Goal: Task Accomplishment & Management: Complete application form

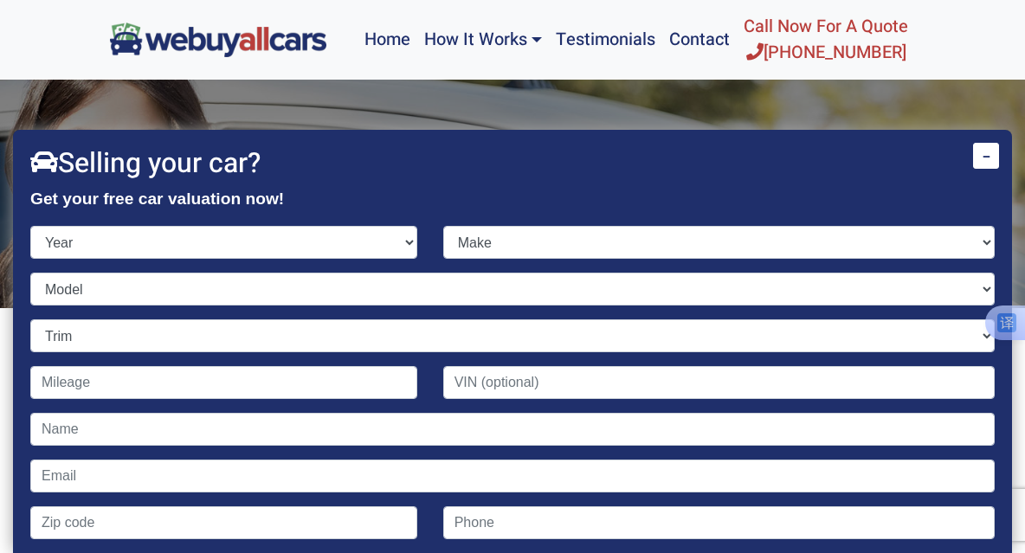
select select "2018"
click at [417, 226] on select "Year [DATE] 2024 2023 2022 2021 2020 2019 2018 2017 2016 2015 2014 2013 2012 20…" at bounding box center [223, 242] width 387 height 33
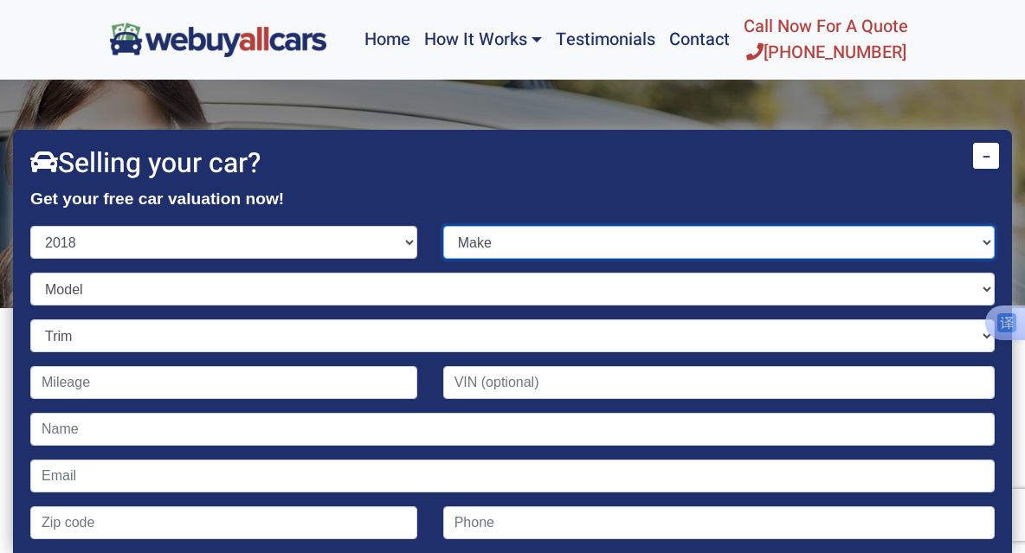
click at [970, 238] on select "Make Acura Alfa Romeo Aston [PERSON_NAME] Audi Bentley BMW Buick Cadillac Chevr…" at bounding box center [718, 242] width 551 height 33
select select "Toyota"
click at [831, 226] on select "Make Acura Alfa Romeo Aston [PERSON_NAME] Audi Bentley BMW Buick Cadillac Chevr…" at bounding box center [718, 242] width 551 height 33
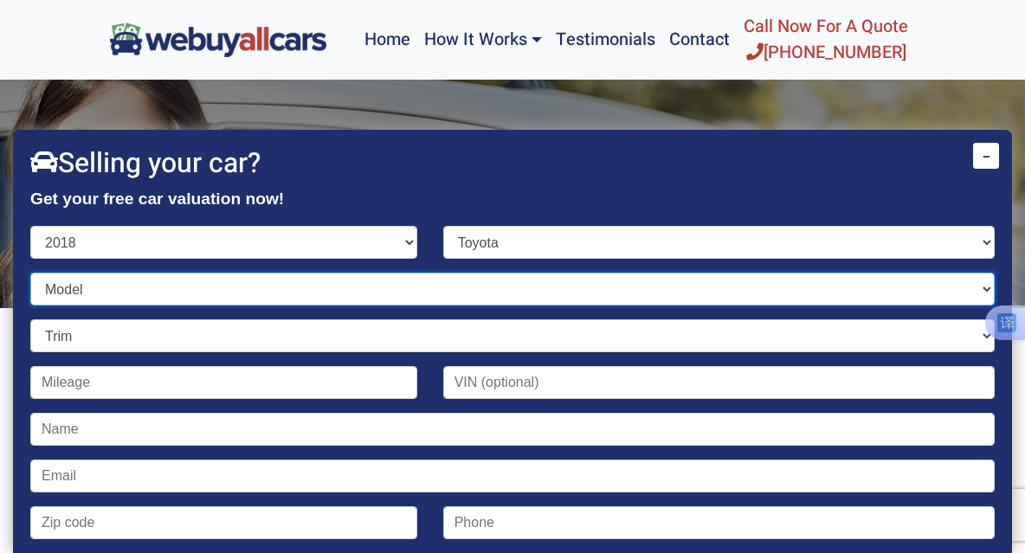
click at [972, 284] on select "Model 4Runner 86 Avalon Avalon Hybrid C-HR Camry Camry Hybrid Corolla Corolla i…" at bounding box center [512, 289] width 964 height 33
select select "Sienna"
click at [705, 273] on select "Model 4Runner 86 Avalon Avalon Hybrid C-HR Camry Camry Hybrid Corolla Corolla i…" at bounding box center [512, 289] width 964 height 33
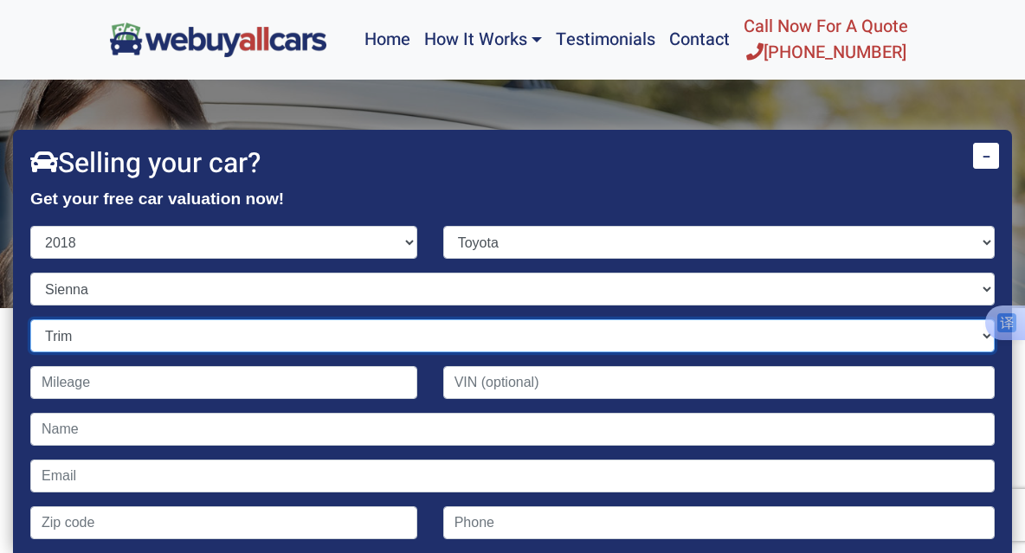
click at [972, 327] on select "Trim CE Fleet Cargo Van 4dr Minivan (3.5L 6cyl) L 7-Passenger 4dr Minivan (3.5L…" at bounding box center [512, 335] width 964 height 33
click at [976, 325] on select "Trim CE Fleet Cargo Van 4dr Minivan (3.5L 6cyl) L 7-Passenger 4dr Minivan (3.5L…" at bounding box center [512, 335] width 964 height 33
click at [970, 326] on select "Trim CE Fleet Cargo Van 4dr Minivan (3.5L 6cyl) L 7-Passenger 4dr Minivan (3.5L…" at bounding box center [512, 335] width 964 height 33
select select "LE 7-Passenger 4dr Minivan AWD (3.5L 6cyl)"
click at [705, 319] on select "Trim CE Fleet Cargo Van 4dr Minivan (3.5L 6cyl) L 7-Passenger 4dr Minivan (3.5L…" at bounding box center [512, 335] width 964 height 33
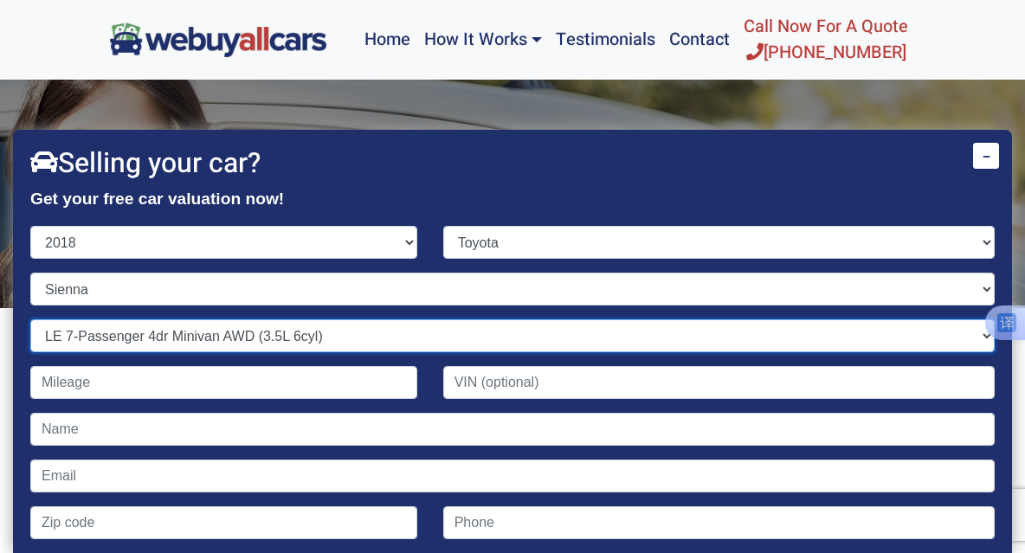
click at [969, 326] on select "Trim CE Fleet Cargo Van 4dr Minivan (3.5L 6cyl) L 7-Passenger 4dr Minivan (3.5L…" at bounding box center [512, 335] width 964 height 33
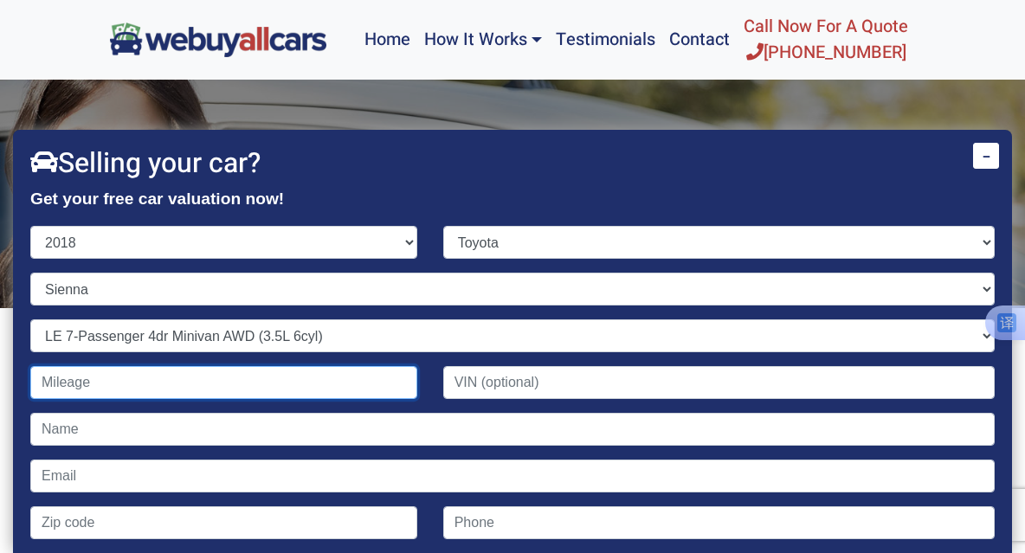
click at [417, 374] on input "Contact form" at bounding box center [223, 382] width 387 height 33
type input "7"
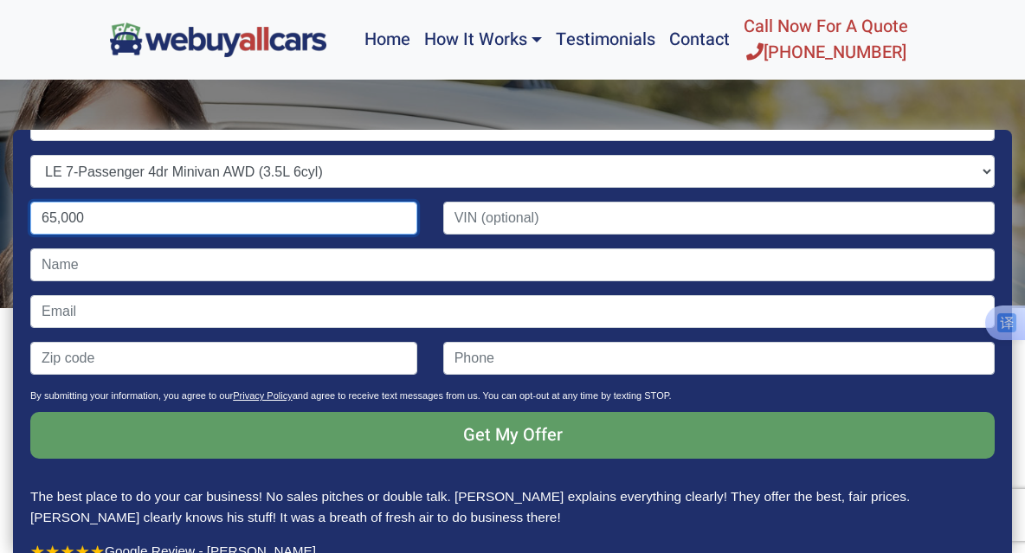
scroll to position [173, 0]
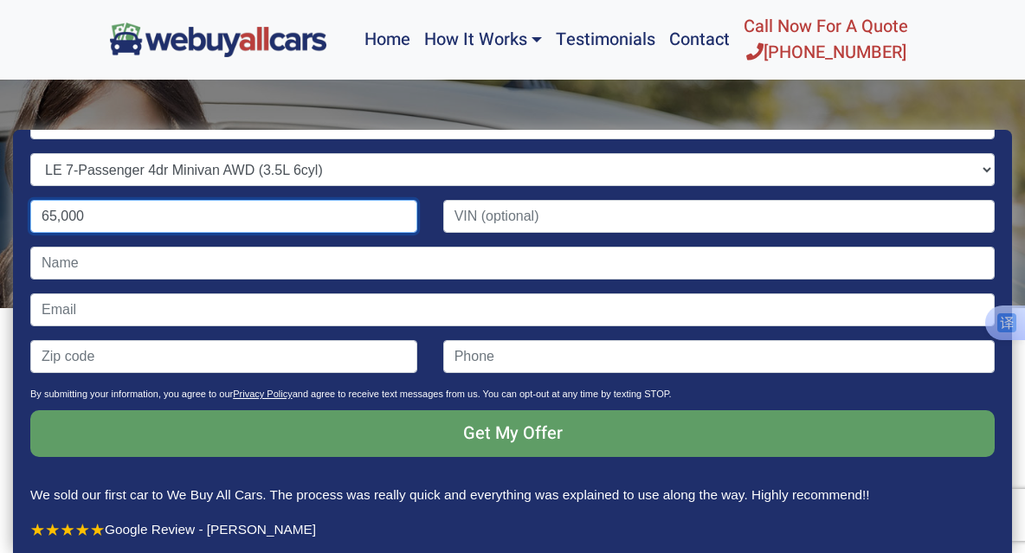
type input "65,000"
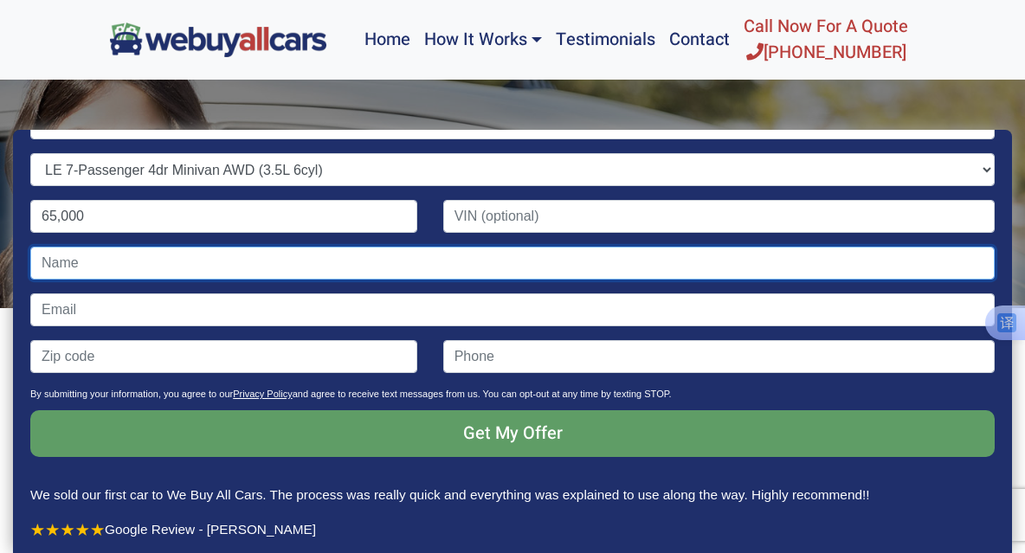
click at [773, 250] on input "Contact form" at bounding box center [512, 263] width 964 height 33
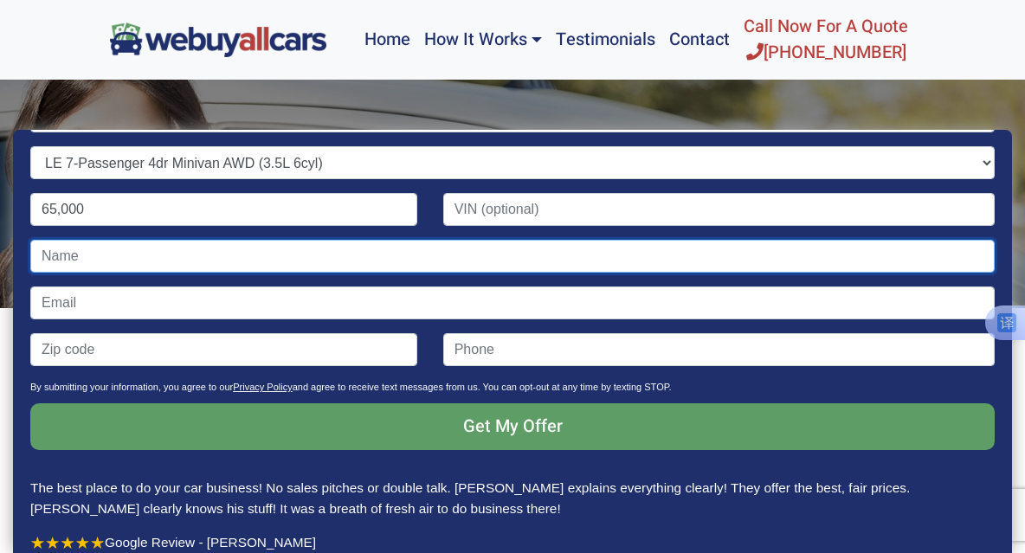
type input "[PERSON_NAME]"
type input "[EMAIL_ADDRESS][DOMAIN_NAME]"
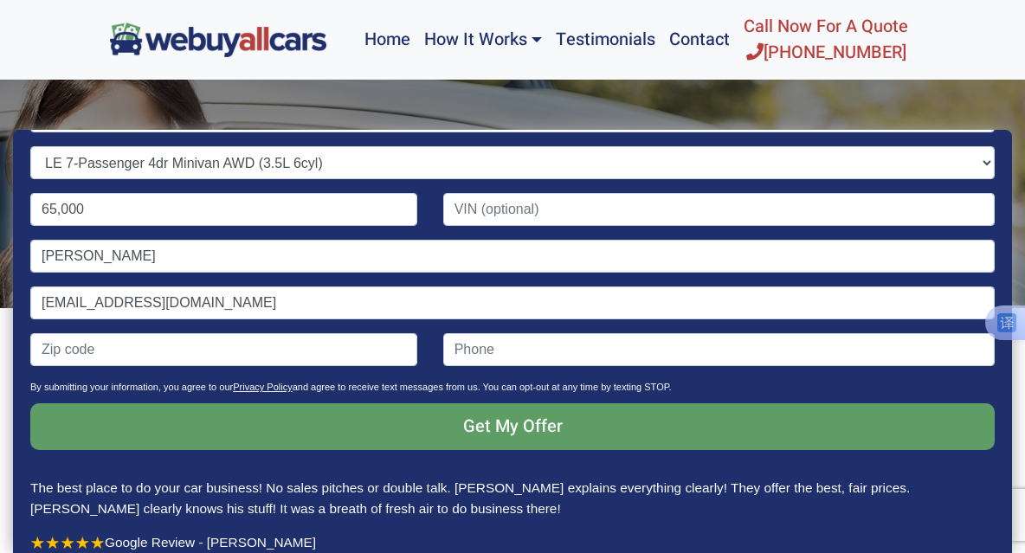
type input "08043"
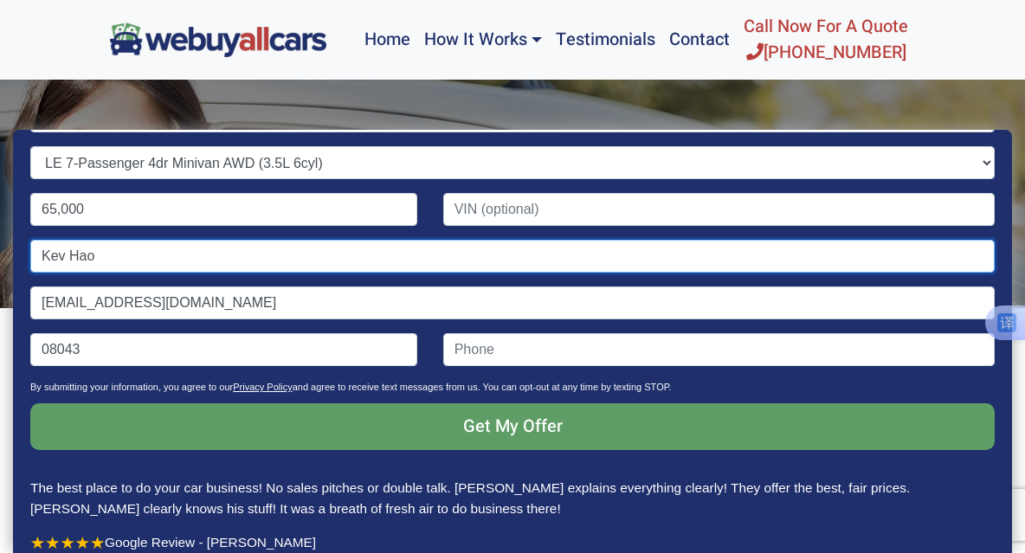
type input "Kev Hao"
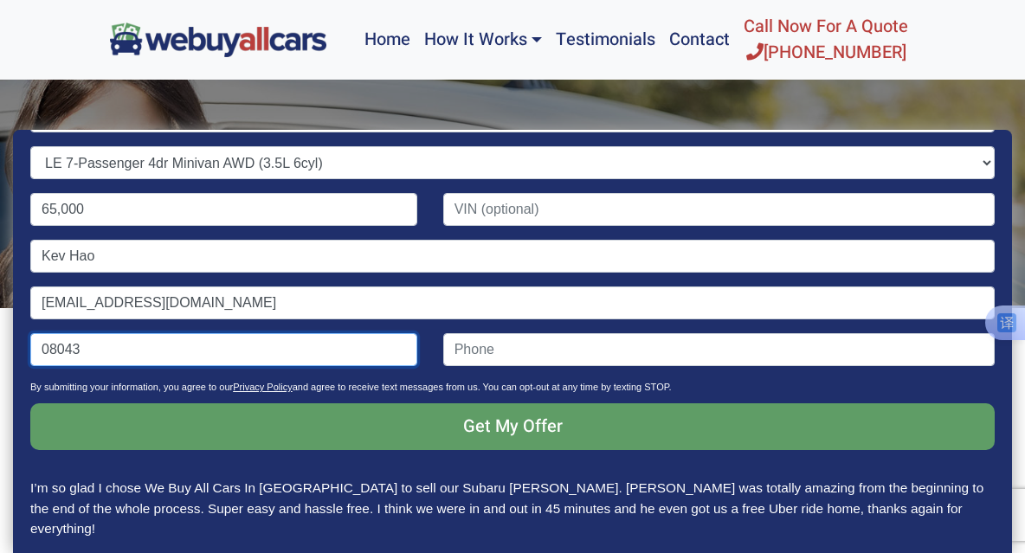
drag, startPoint x: 763, startPoint y: 336, endPoint x: 621, endPoint y: 344, distance: 142.2
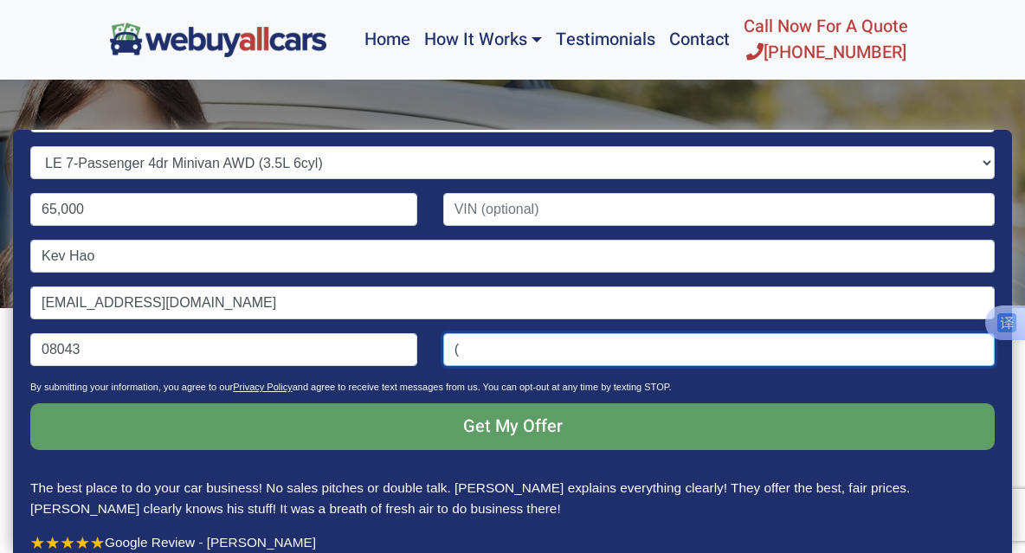
click at [902, 344] on input "(" at bounding box center [718, 349] width 551 height 33
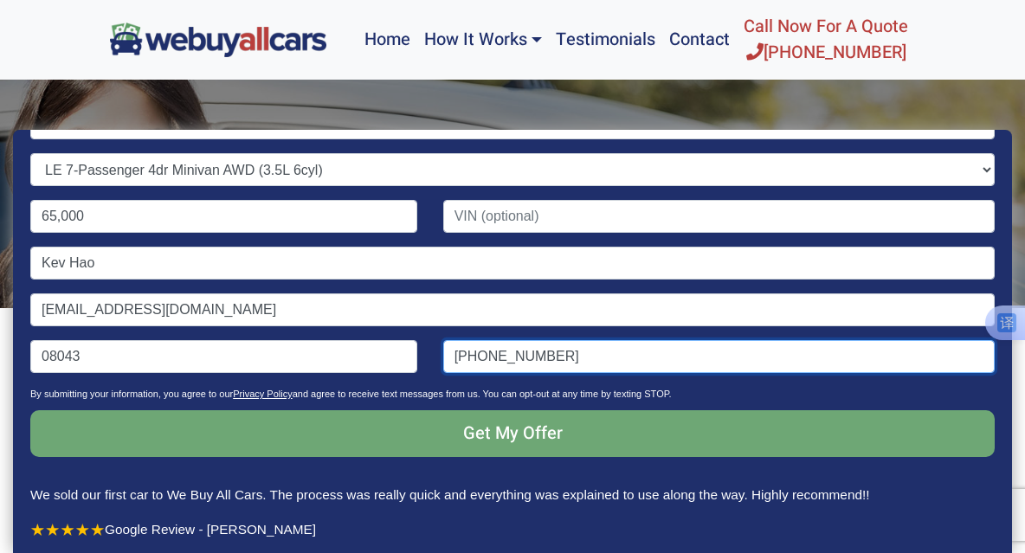
type input "[PHONE_NUMBER]"
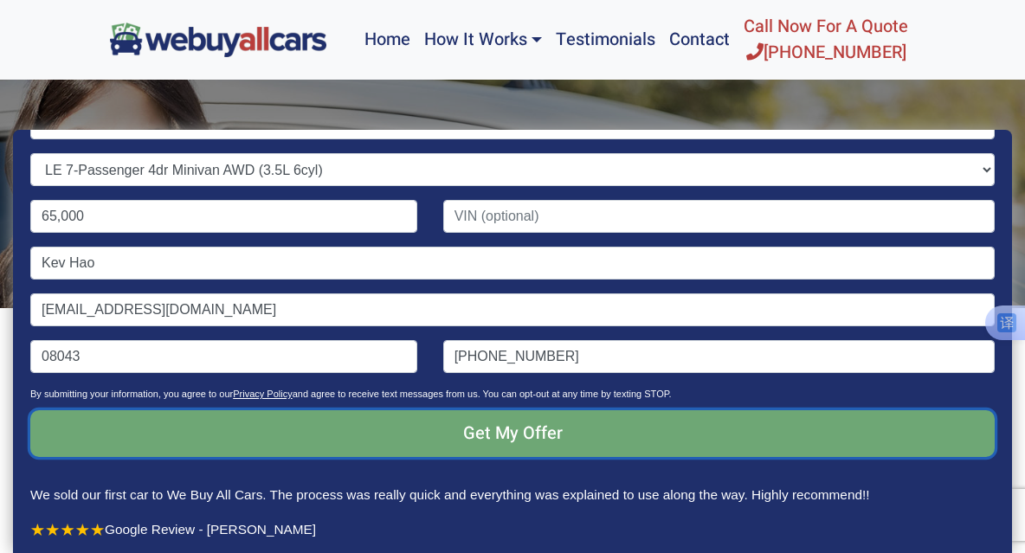
click at [856, 441] on input "Get My Offer" at bounding box center [512, 433] width 964 height 47
